Goal: Task Accomplishment & Management: Manage account settings

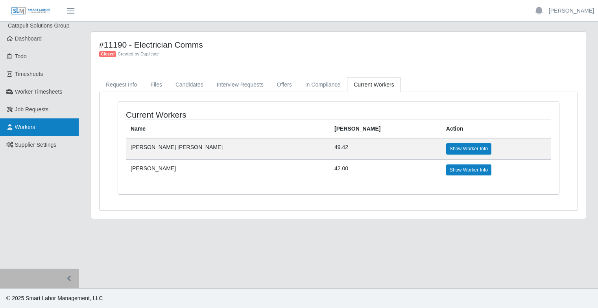
click at [46, 127] on link "Workers" at bounding box center [39, 127] width 79 height 18
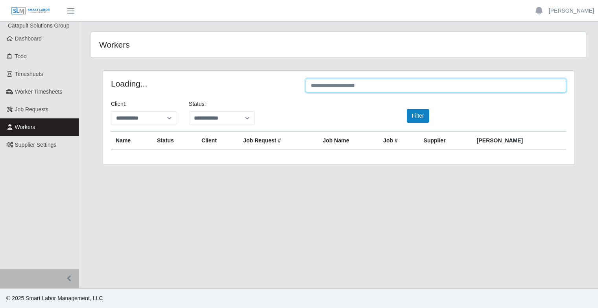
click at [400, 88] on input "text" at bounding box center [436, 86] width 260 height 14
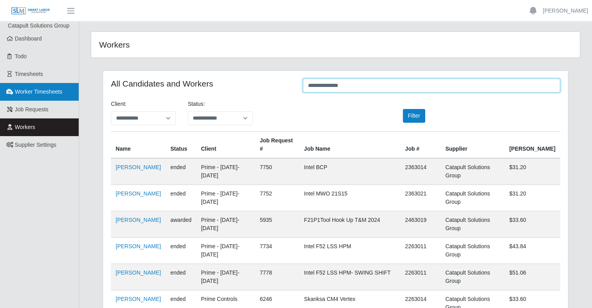
type input "**********"
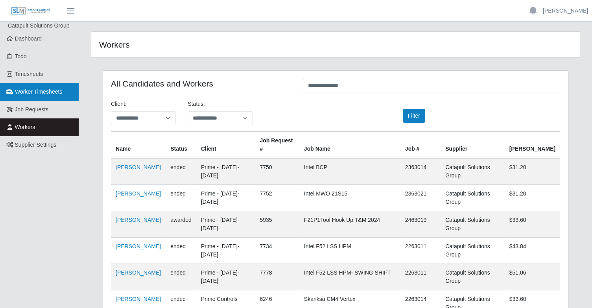
click at [19, 89] on span "Worker Timesheets" at bounding box center [38, 92] width 47 height 6
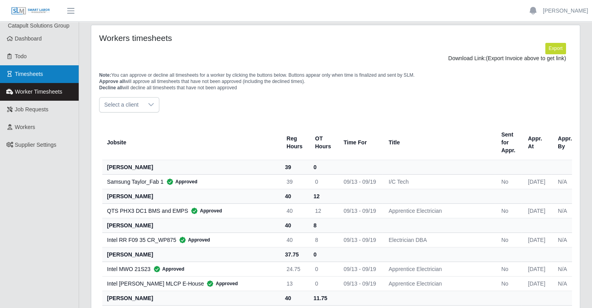
click at [52, 77] on link "Timesheets" at bounding box center [39, 74] width 79 height 18
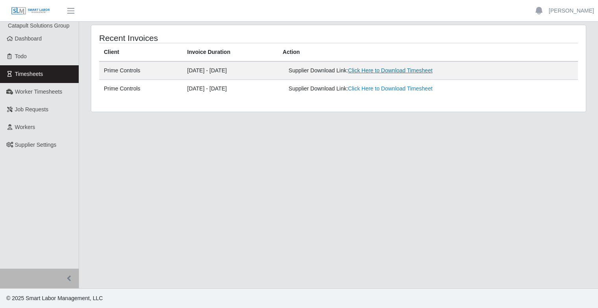
click at [419, 74] on link "Click Here to Download Timesheet" at bounding box center [390, 70] width 85 height 6
click at [40, 124] on link "Workers" at bounding box center [39, 127] width 79 height 18
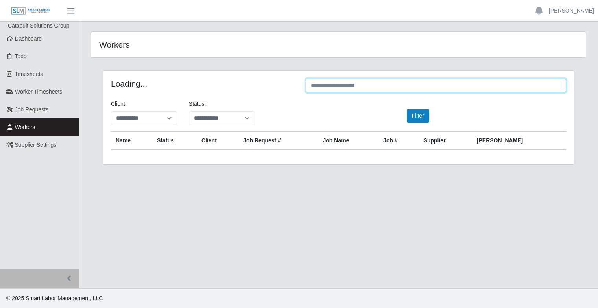
click at [423, 86] on input "text" at bounding box center [436, 86] width 260 height 14
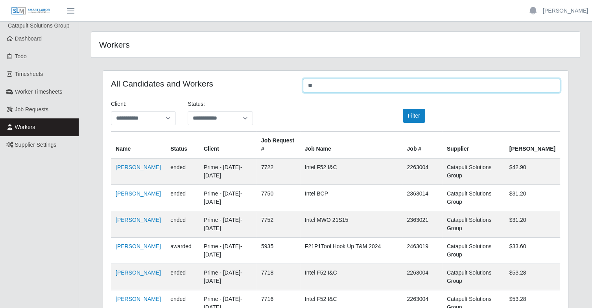
type input "*"
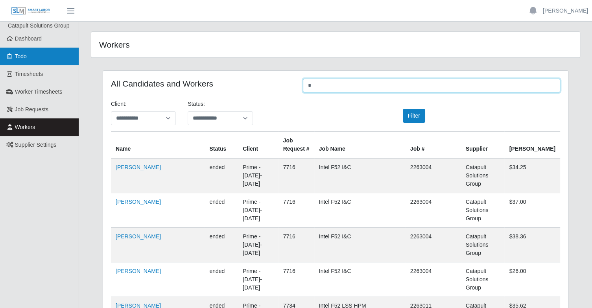
type input "*"
click at [328, 83] on input "*" at bounding box center [431, 86] width 257 height 14
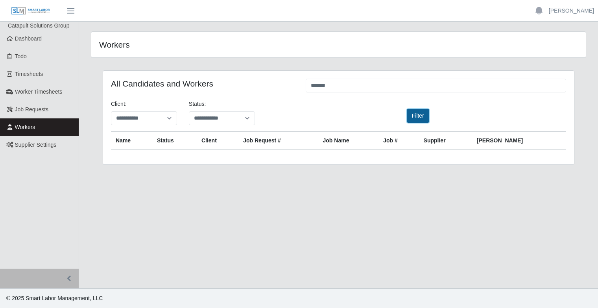
click at [423, 114] on button "Filter" at bounding box center [418, 116] width 22 height 14
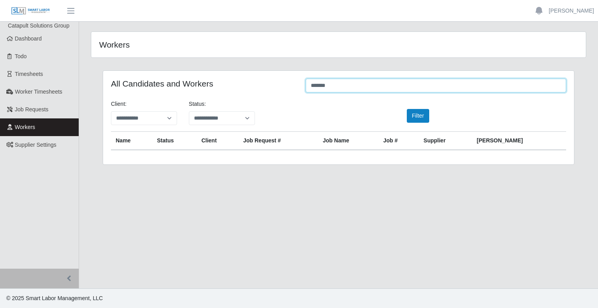
click at [347, 85] on input "*******" at bounding box center [436, 86] width 260 height 14
type input "*"
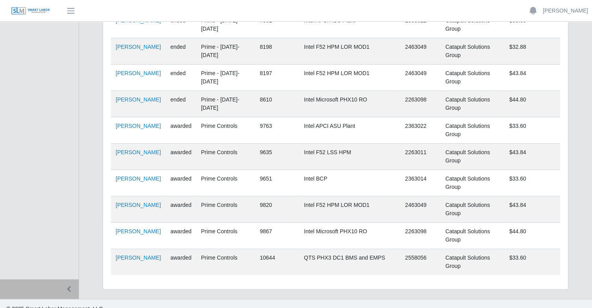
scroll to position [393, 0]
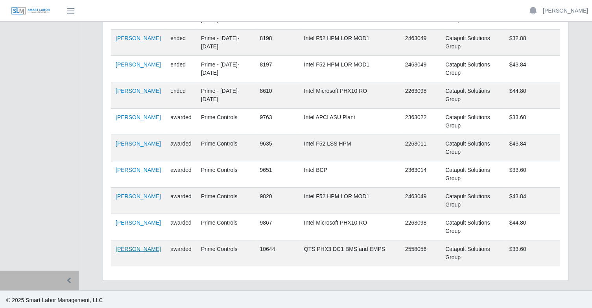
type input "**********"
click at [127, 252] on link "Alejandro Guerrero" at bounding box center [138, 249] width 45 height 6
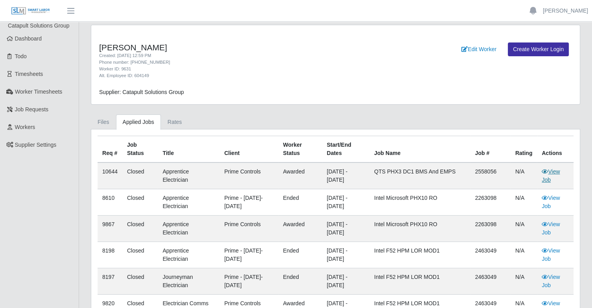
click at [552, 171] on link "View Job" at bounding box center [551, 175] width 18 height 15
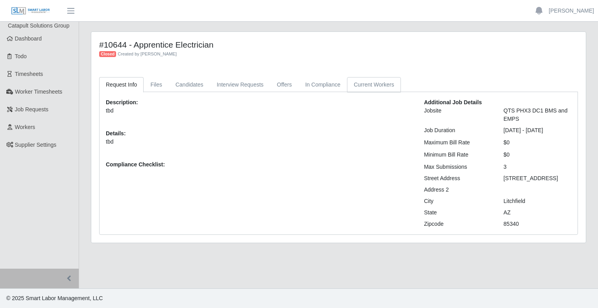
click at [372, 85] on link "Current Workers" at bounding box center [374, 84] width 54 height 15
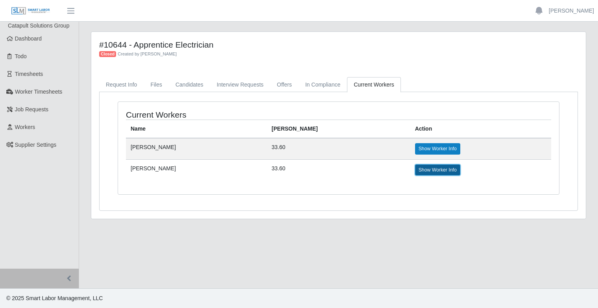
click at [426, 168] on link "Show Worker Info" at bounding box center [437, 169] width 45 height 11
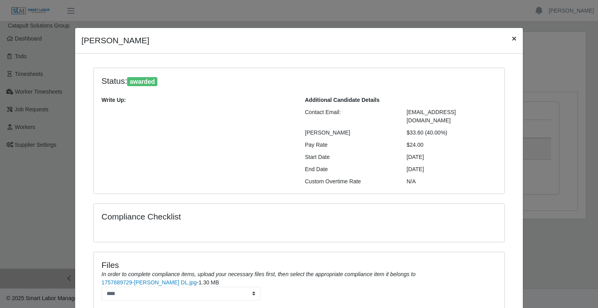
click at [513, 39] on button "×" at bounding box center [514, 38] width 17 height 21
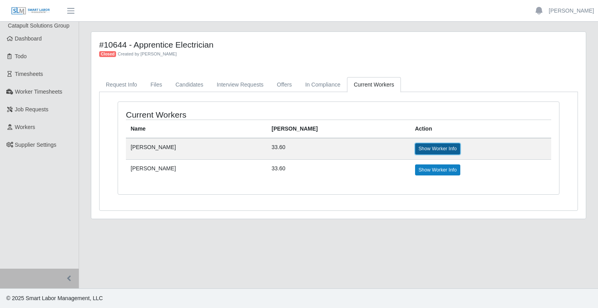
click at [427, 149] on link "Show Worker Info" at bounding box center [437, 148] width 45 height 11
